Goal: Task Accomplishment & Management: Use online tool/utility

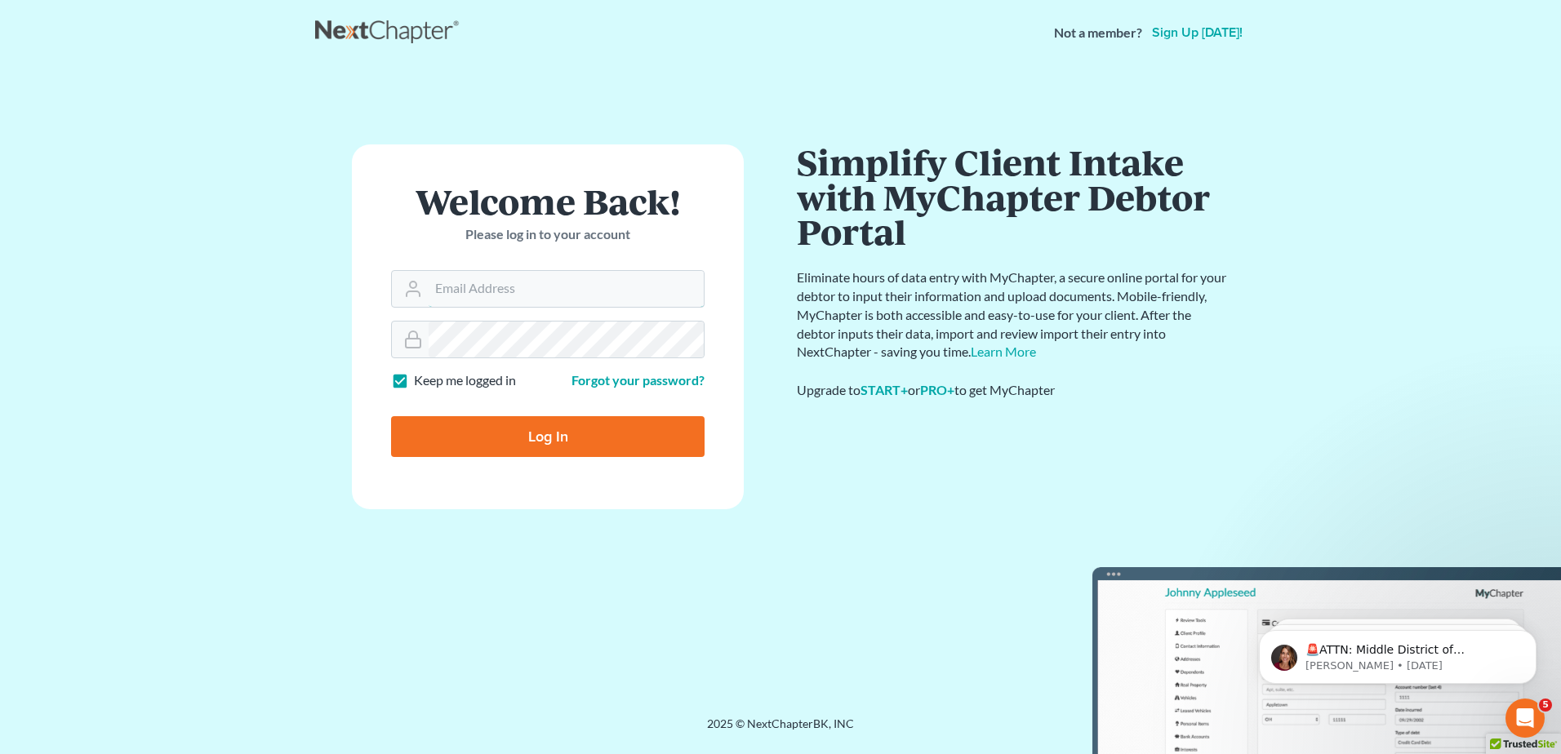
type input "[EMAIL_ADDRESS][DOMAIN_NAME]"
click at [549, 431] on input "Log In" at bounding box center [547, 436] width 313 height 41
type input "Thinking..."
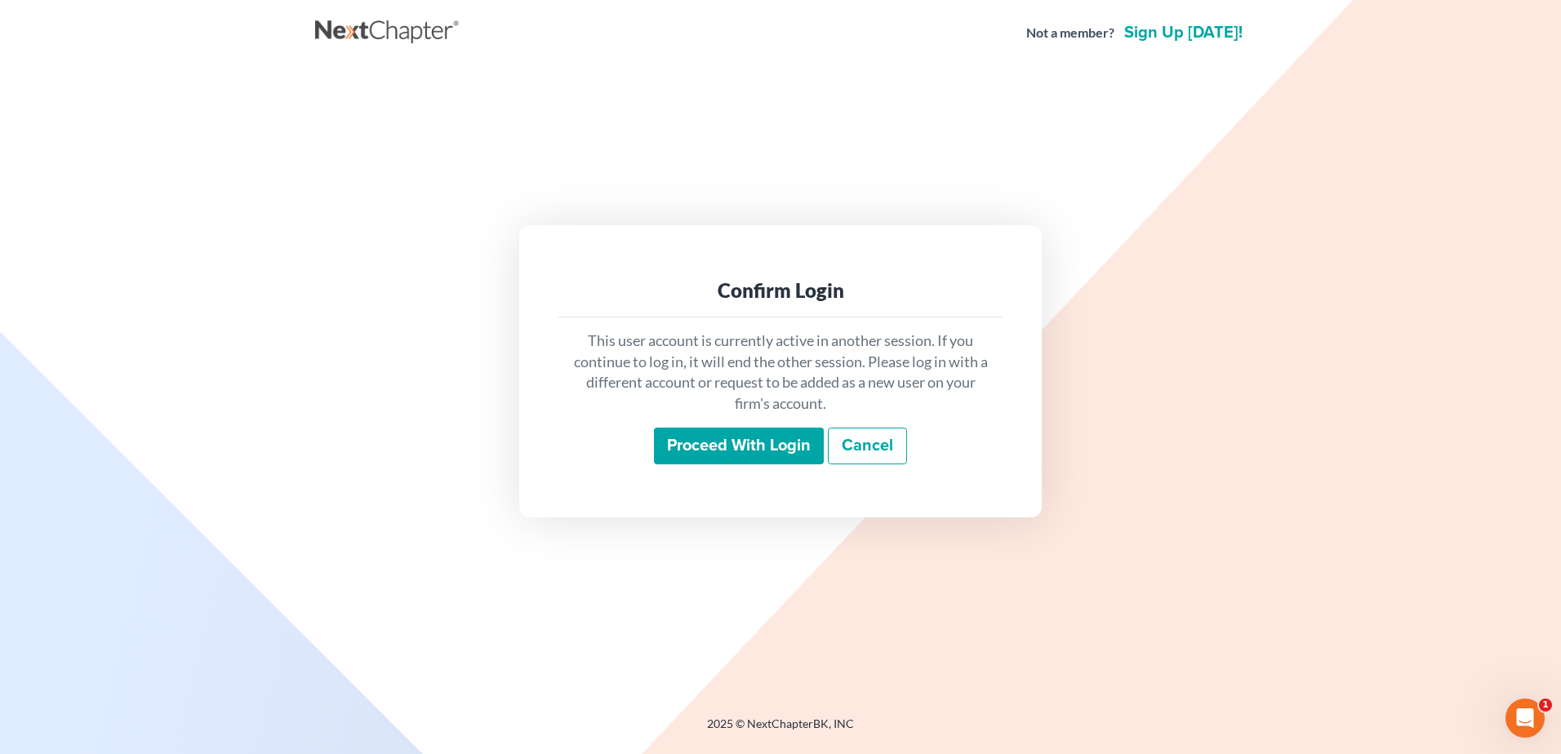
click at [719, 444] on input "Proceed with login" at bounding box center [739, 447] width 170 height 38
